Goal: Find specific page/section: Find specific page/section

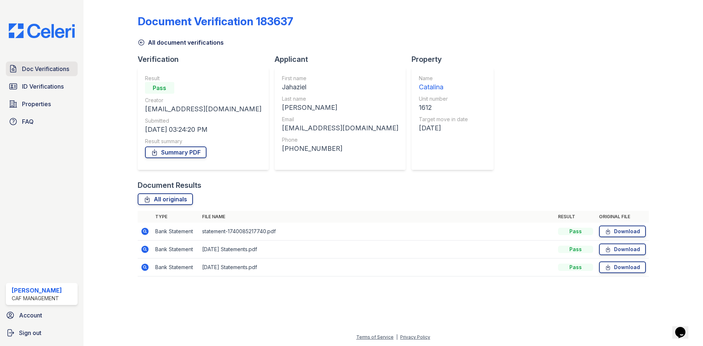
click at [47, 66] on span "Doc Verifications" at bounding box center [45, 68] width 47 height 9
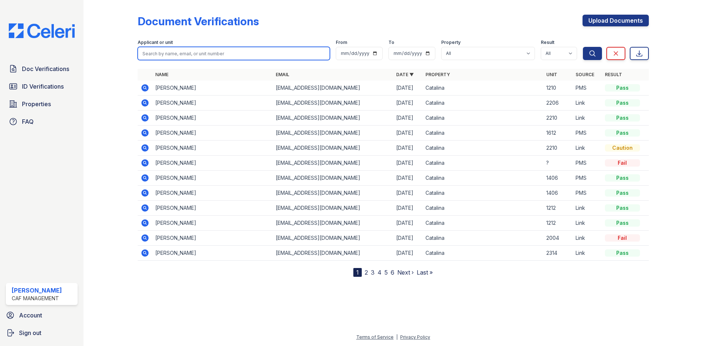
click at [199, 51] on input "search" at bounding box center [234, 53] width 192 height 13
type input "butl"
click at [583, 47] on button "Search" at bounding box center [592, 53] width 19 height 13
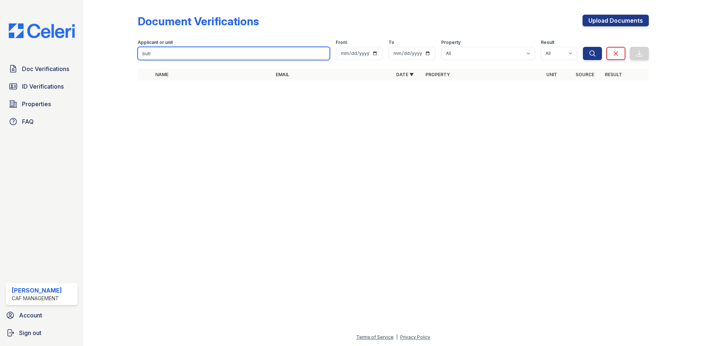
click at [194, 53] on input "butl" at bounding box center [234, 53] width 192 height 13
type input "b"
